Goal: Task Accomplishment & Management: Manage account settings

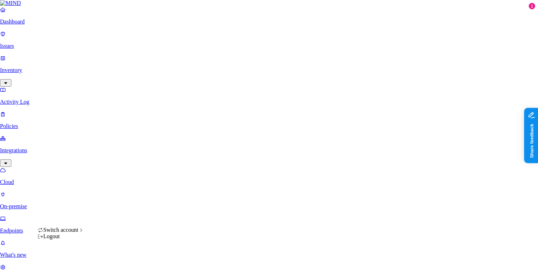
click at [67, 239] on div "Logout" at bounding box center [61, 236] width 47 height 6
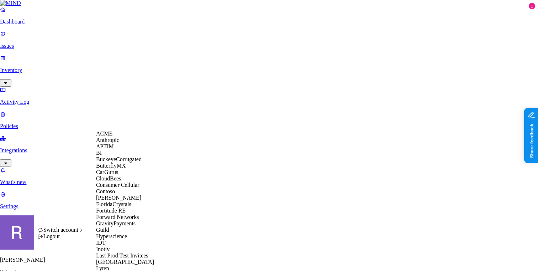
scroll to position [393, 0]
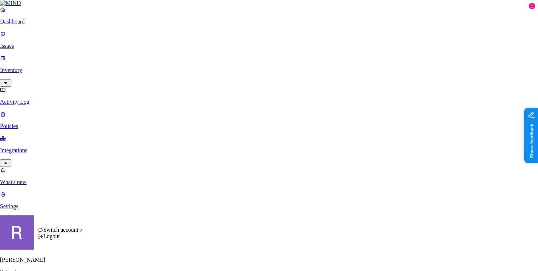
click at [70, 239] on div "Logout" at bounding box center [61, 236] width 47 height 6
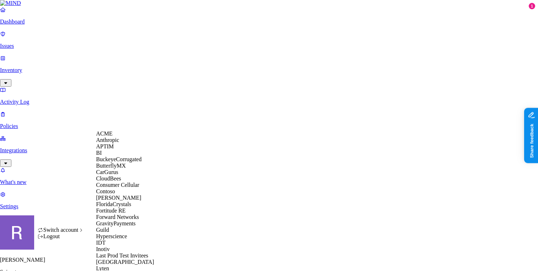
scroll to position [368, 0]
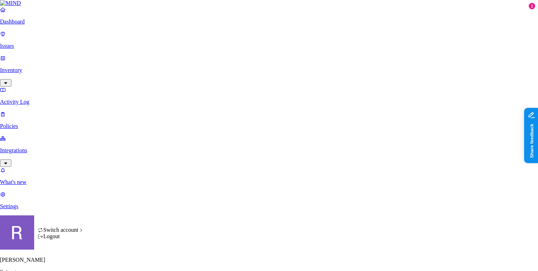
click at [66, 239] on div "Logout" at bounding box center [61, 236] width 47 height 6
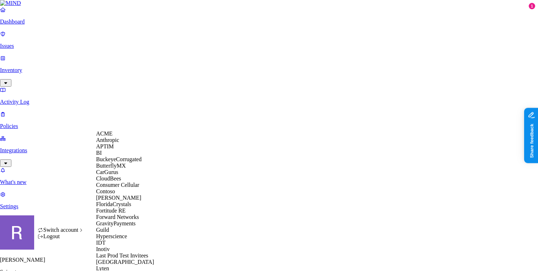
click at [78, 232] on span "Switch account" at bounding box center [60, 229] width 35 height 6
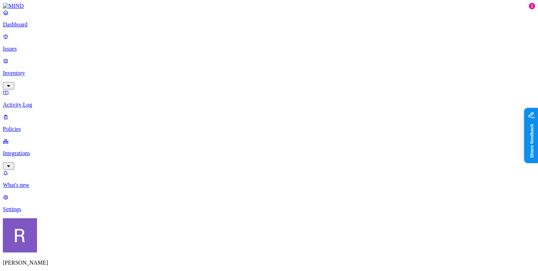
click at [23, 138] on link "Integrations" at bounding box center [269, 153] width 533 height 31
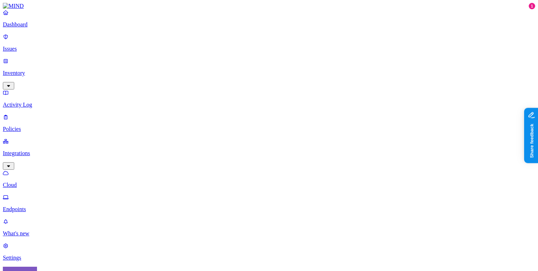
click at [34, 206] on p "Endpoints" at bounding box center [269, 209] width 533 height 6
click at [32, 182] on p "Cloud" at bounding box center [269, 185] width 533 height 6
click at [27, 28] on p "Dashboard" at bounding box center [269, 24] width 533 height 6
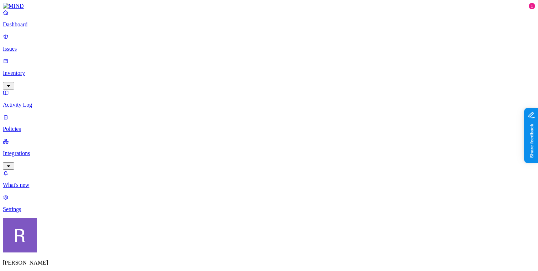
click at [69, 261] on html "Dashboard Issues Inventory Activity Log Policies Integrations What's new 1 Sett…" at bounding box center [269, 217] width 538 height 435
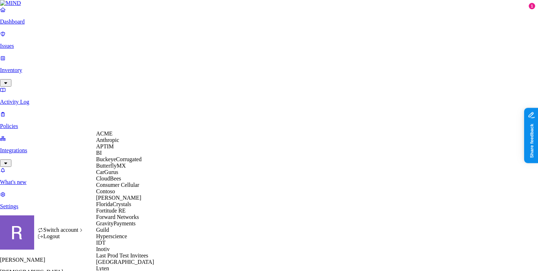
click at [106, 136] on span "ACME" at bounding box center [104, 133] width 16 height 6
